Goal: Information Seeking & Learning: Learn about a topic

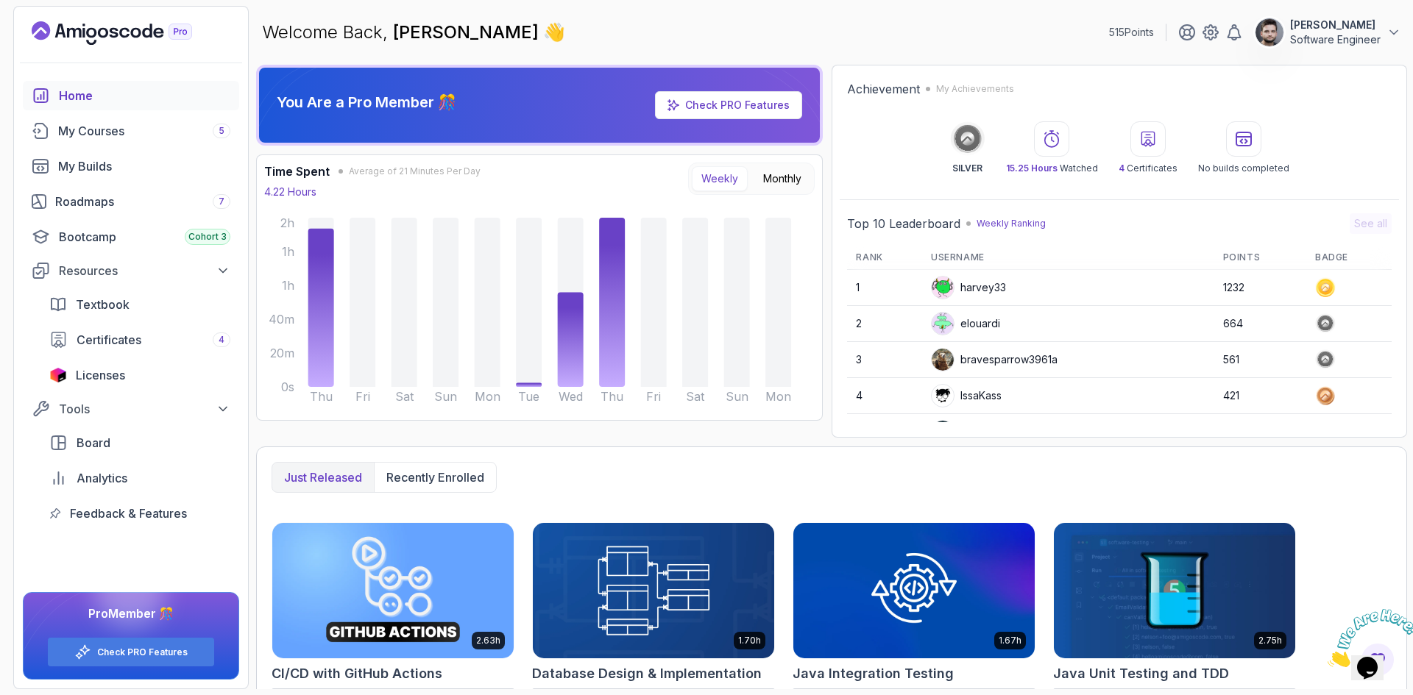
scroll to position [147, 0]
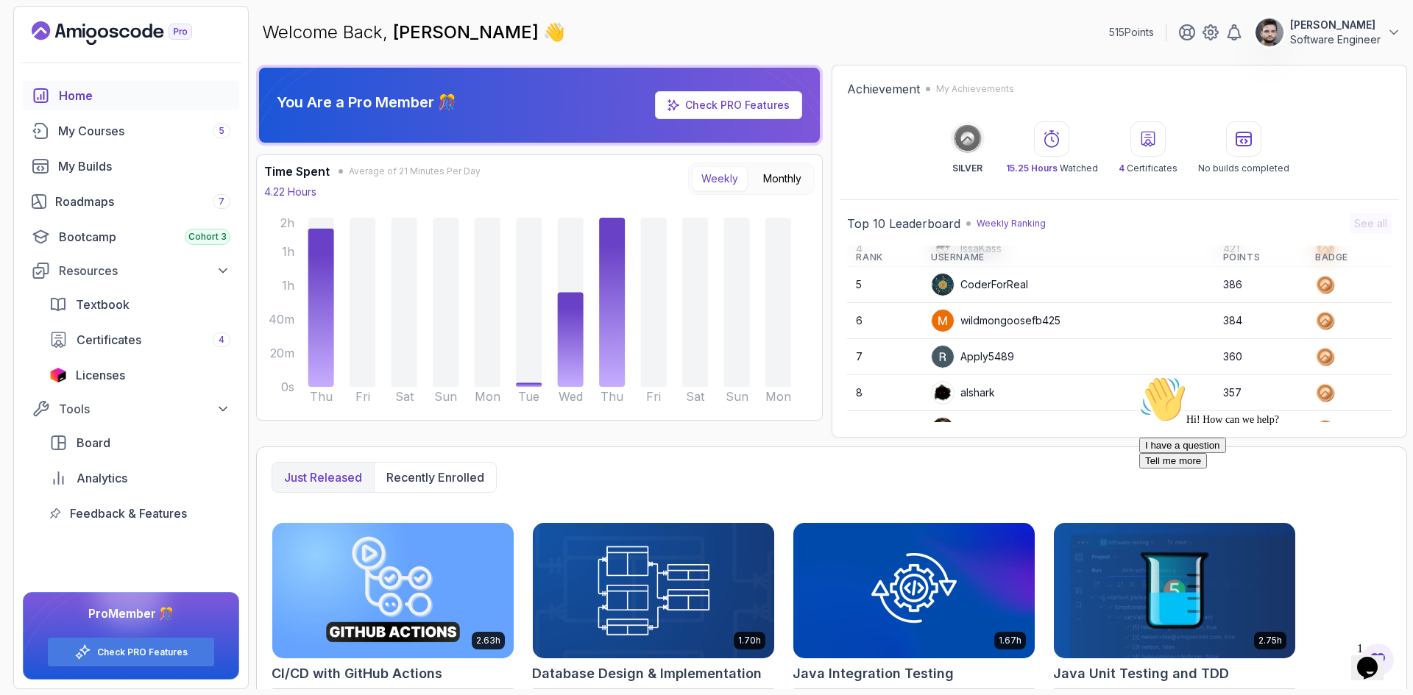
click at [1334, 68] on div "Achievement My Achievements SILVER 15.25 Hours Watched 4 Certificates No builds…" at bounding box center [1119, 251] width 575 height 373
click at [83, 128] on div "My Courses 5" at bounding box center [144, 131] width 172 height 18
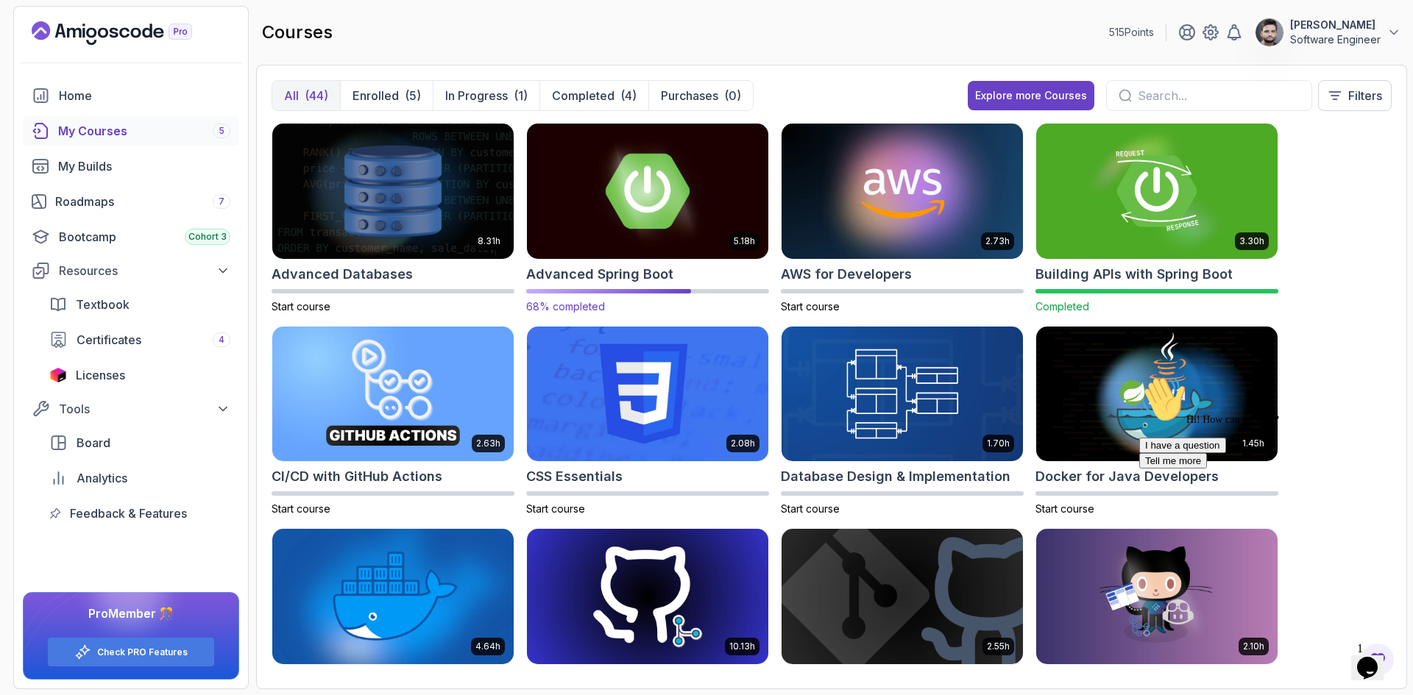
click at [614, 191] on img at bounding box center [647, 191] width 253 height 142
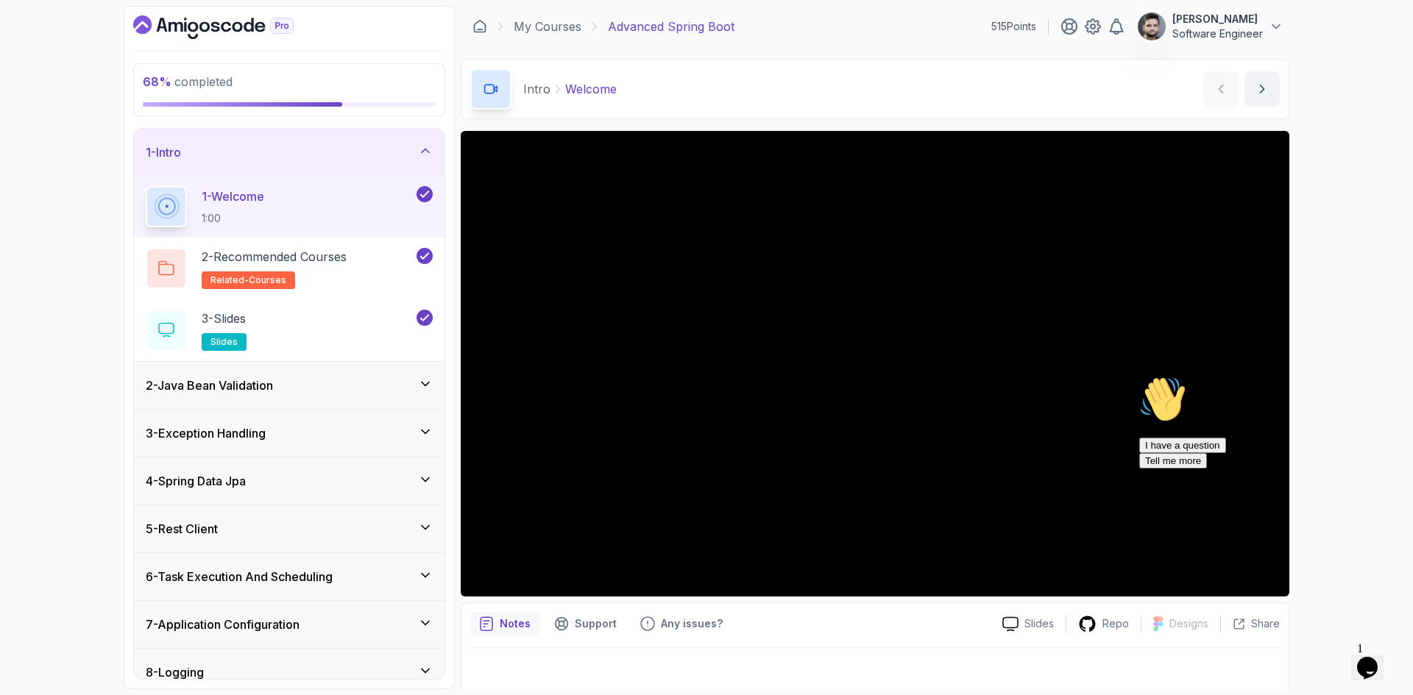
drag, startPoint x: 1378, startPoint y: 481, endPoint x: 2511, endPoint y: 854, distance: 1192.9
click at [1139, 376] on icon "Chat attention grabber" at bounding box center [1139, 376] width 0 height 0
click at [1356, 503] on div "68 % completed 1 - Intro 1 - Welcome 1:00 2 - Recommended Courses related-cours…" at bounding box center [706, 347] width 1413 height 695
click at [1328, 657] on icon "Close" at bounding box center [1328, 663] width 0 height 13
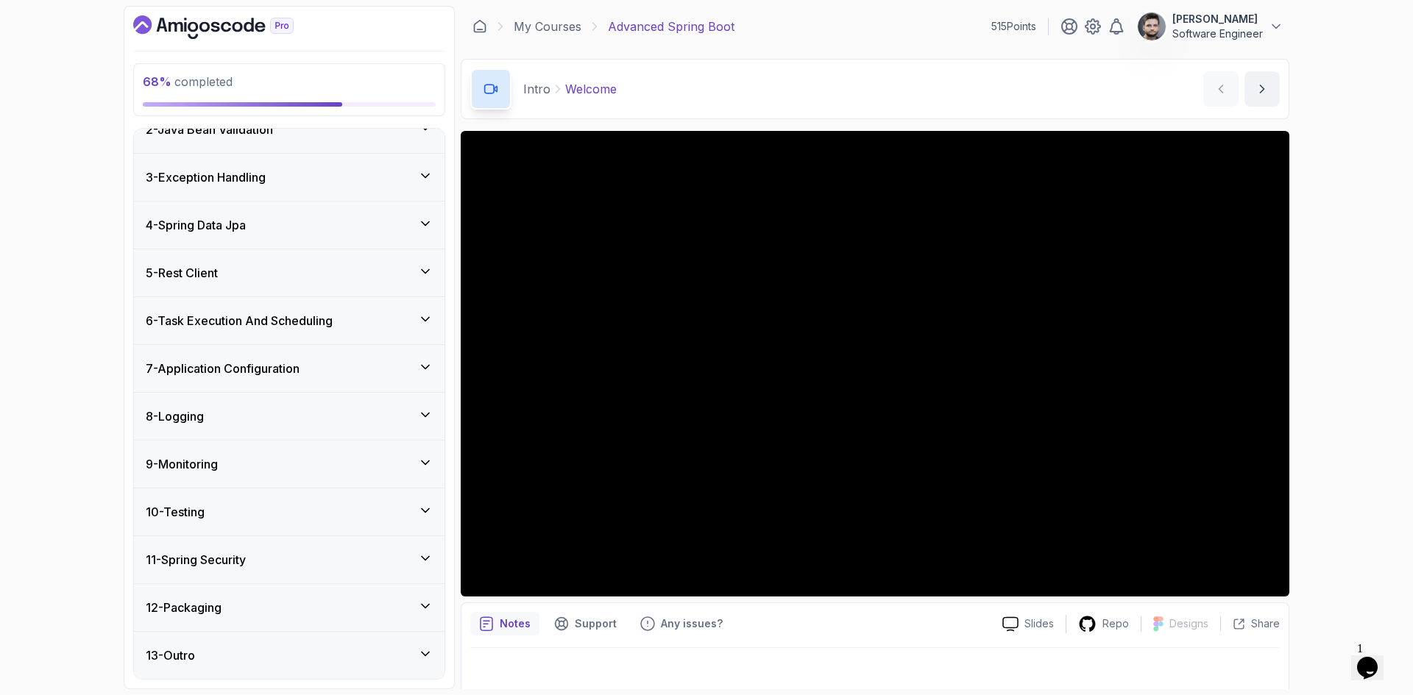
click at [266, 397] on div "8 - Logging" at bounding box center [289, 416] width 311 height 47
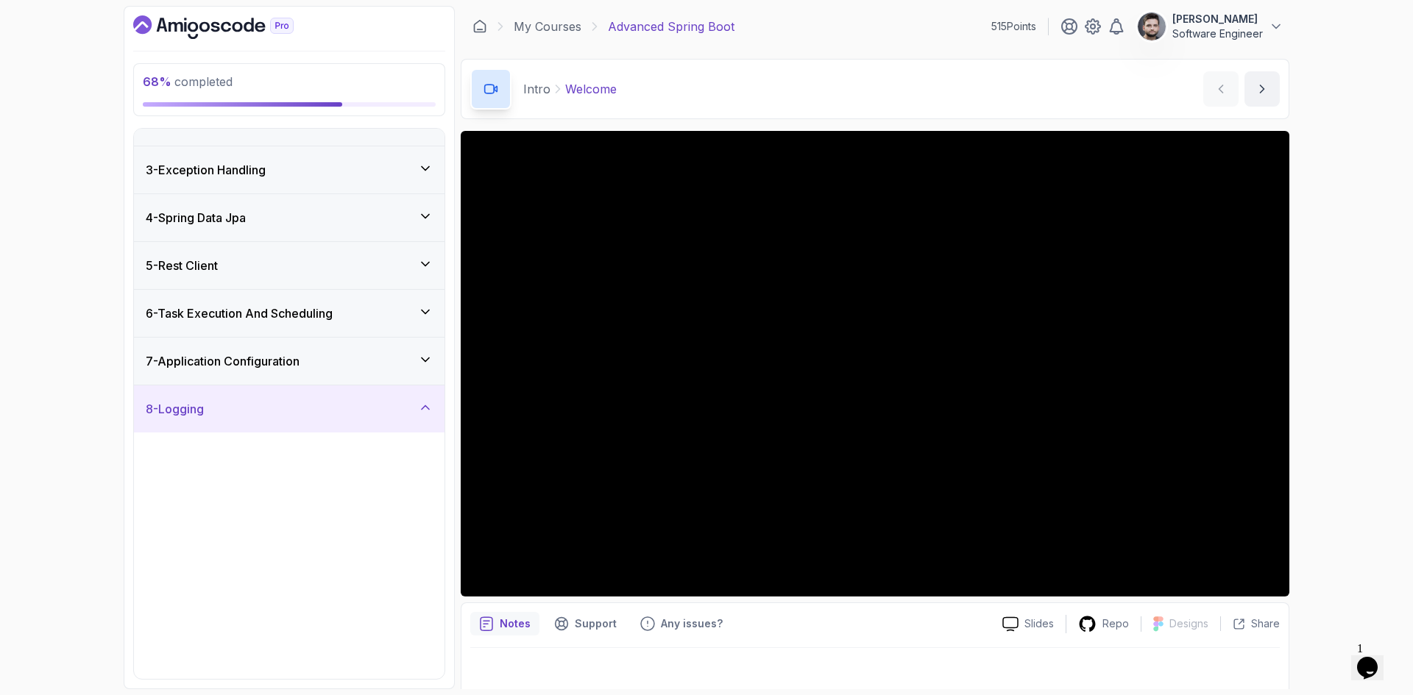
scroll to position [71, 0]
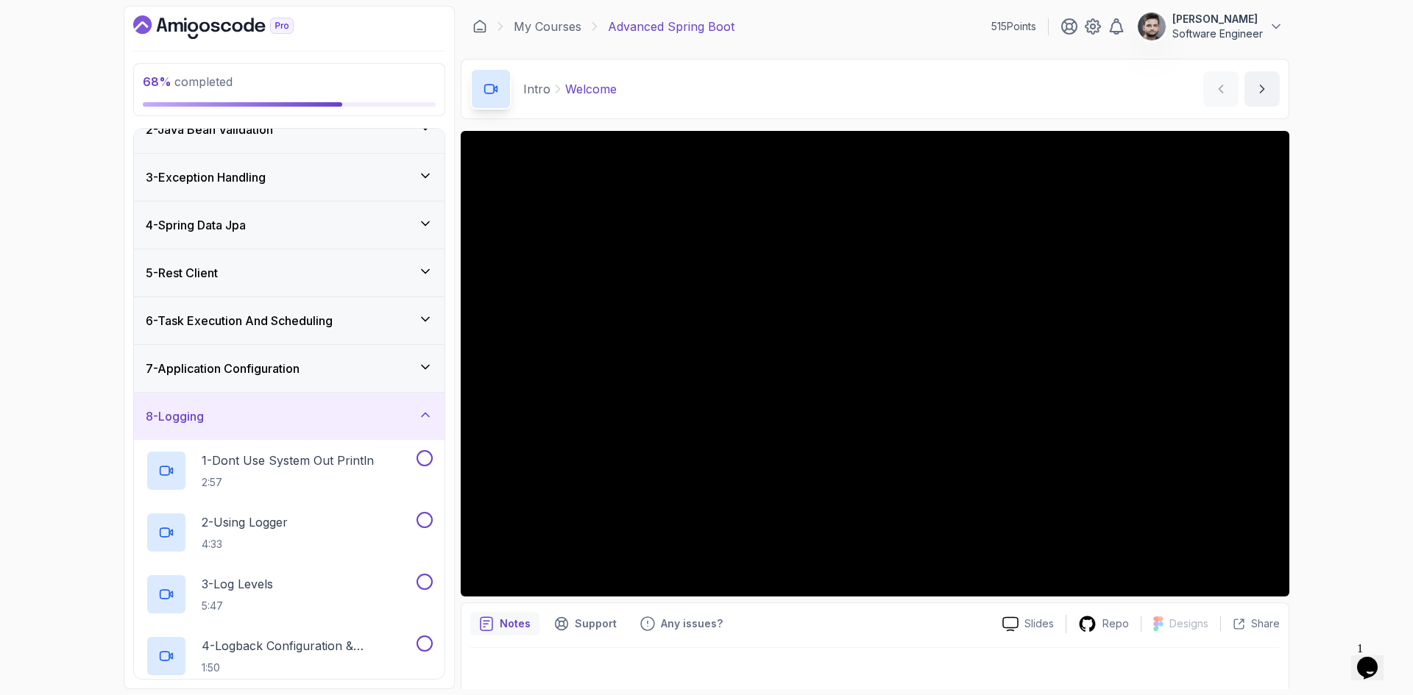
click at [255, 358] on div "7 - Application Configuration" at bounding box center [289, 368] width 311 height 47
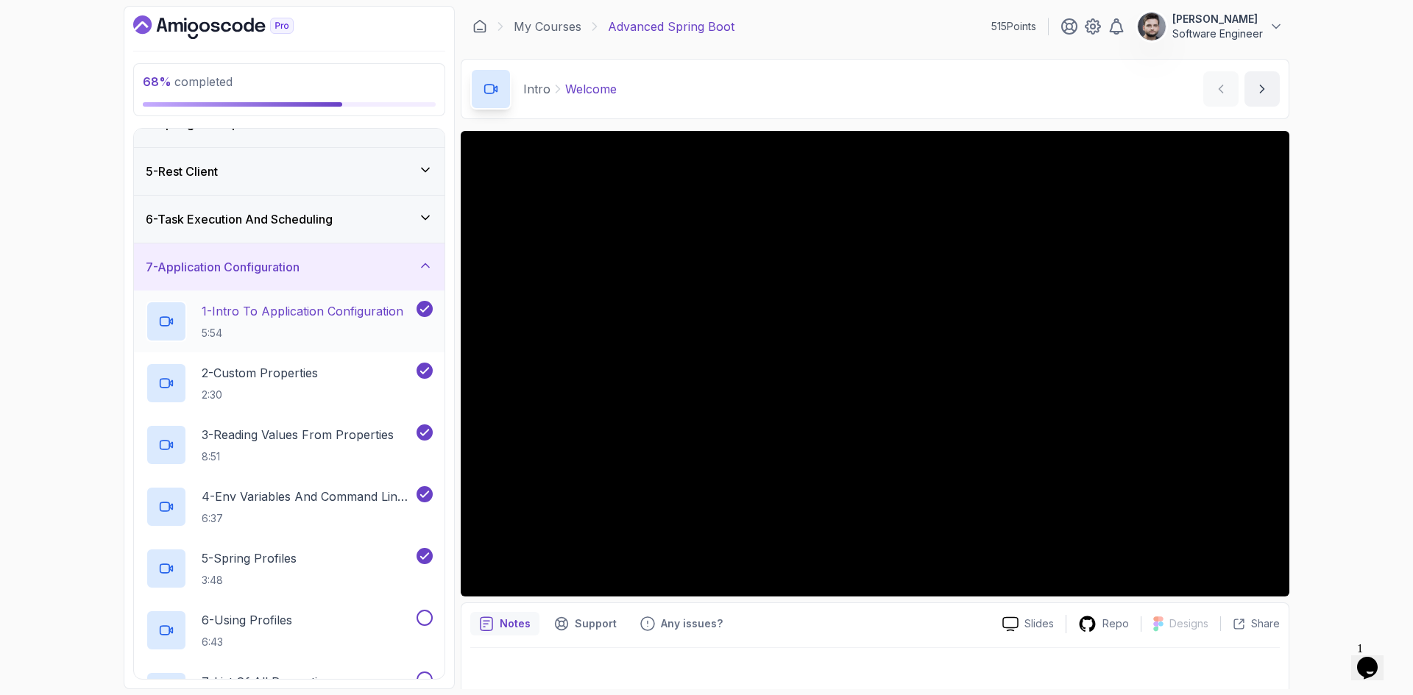
scroll to position [291, 0]
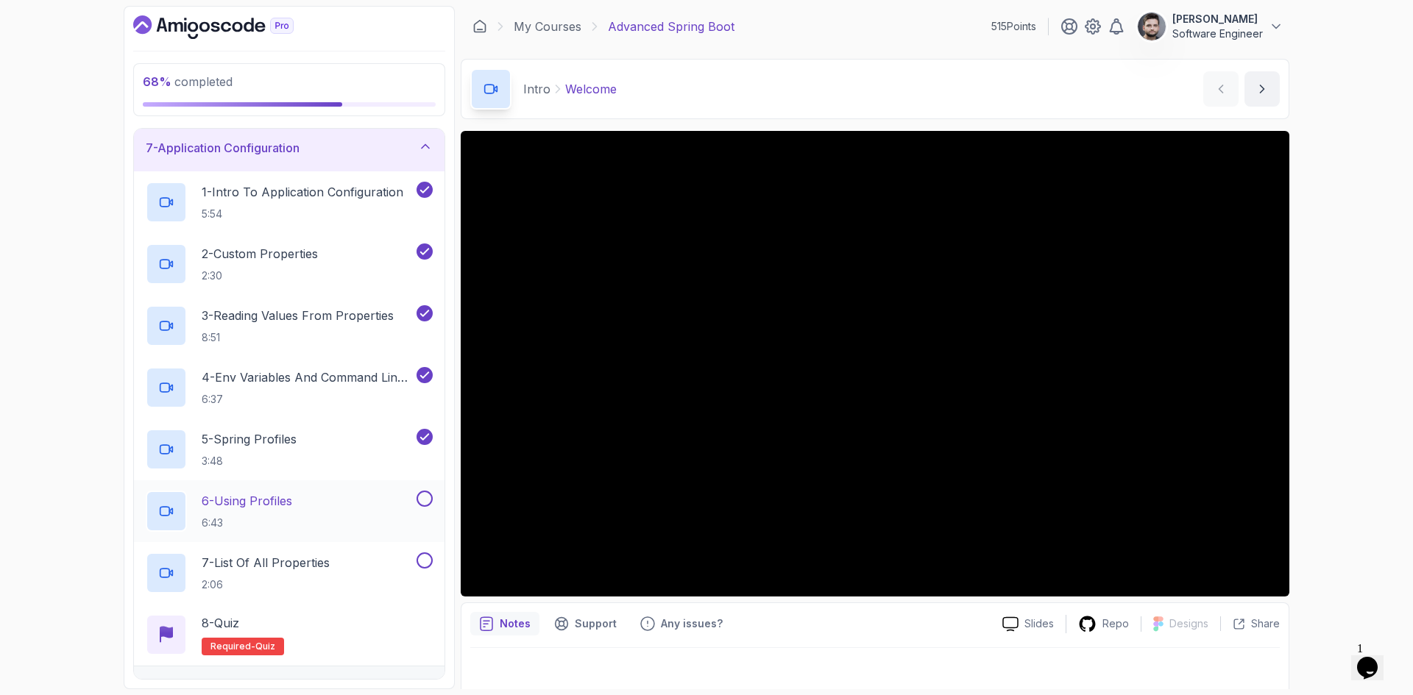
click at [291, 497] on p "6 - Using Profiles" at bounding box center [247, 501] width 91 height 18
